Goal: Book appointment/travel/reservation

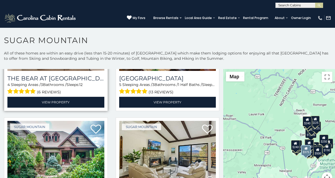
scroll to position [99, 0]
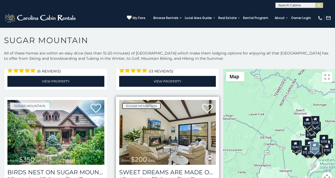
click at [126, 103] on link "Sugar Mountain" at bounding box center [141, 106] width 39 height 7
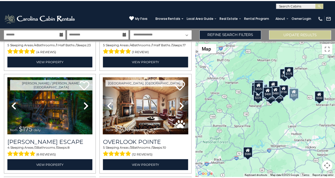
scroll to position [110, 0]
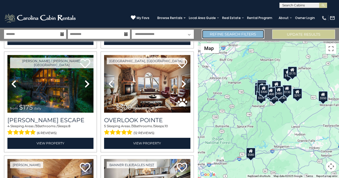
click at [208, 30] on link "Refine Search Filters" at bounding box center [233, 34] width 63 height 9
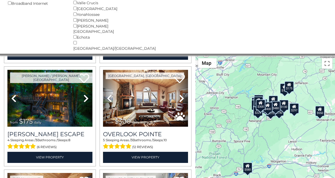
scroll to position [159, 0]
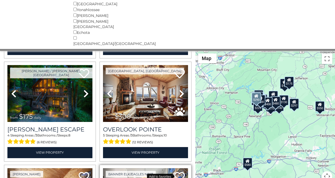
click at [174, 172] on icon at bounding box center [179, 177] width 11 height 11
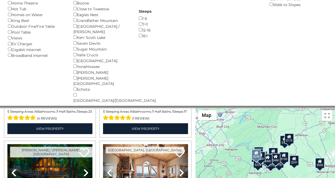
scroll to position [0, 0]
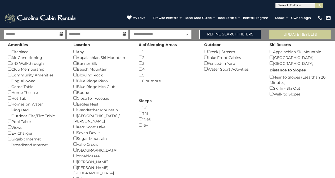
click at [136, 1] on div "**********" at bounding box center [167, 4] width 335 height 8
click at [37, 1] on div "**********" at bounding box center [167, 4] width 335 height 8
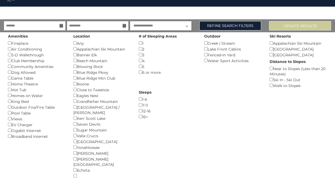
scroll to position [146, 0]
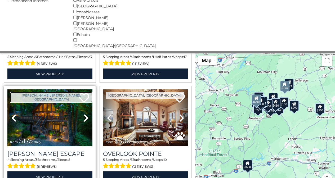
click at [25, 92] on link "[PERSON_NAME] / [PERSON_NAME], [GEOGRAPHIC_DATA]" at bounding box center [51, 97] width 82 height 11
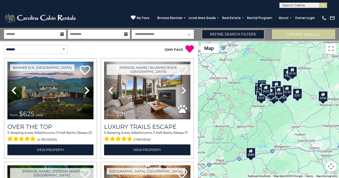
click at [339, 176] on div "Report a map error" at bounding box center [326, 176] width 24 height 4
